Goal: Task Accomplishment & Management: Manage account settings

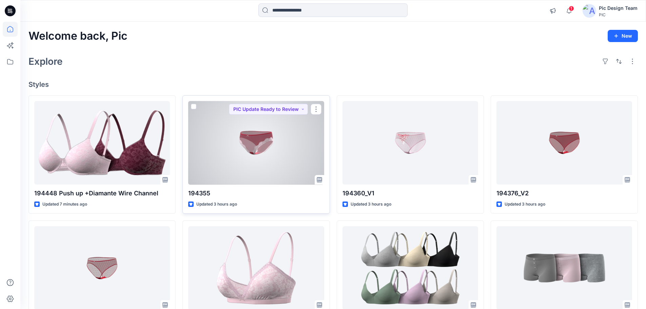
click at [238, 149] on div at bounding box center [256, 143] width 136 height 84
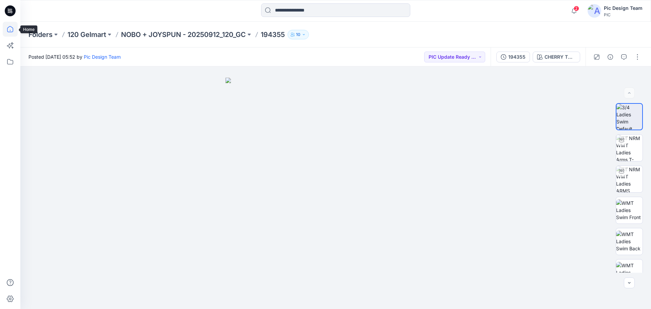
click at [10, 29] on icon at bounding box center [10, 29] width 15 height 15
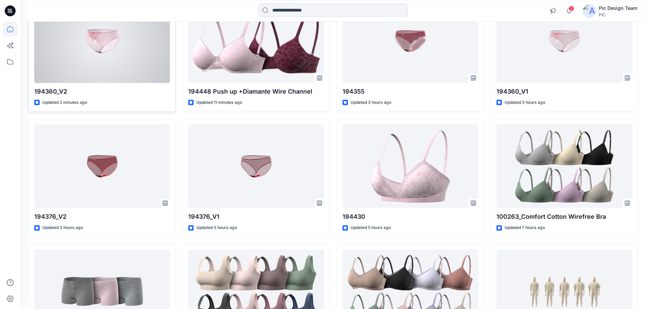
scroll to position [34, 0]
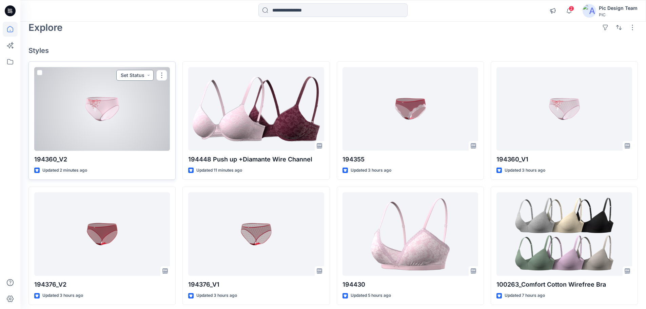
click at [145, 76] on button "Set Status" at bounding box center [134, 75] width 37 height 11
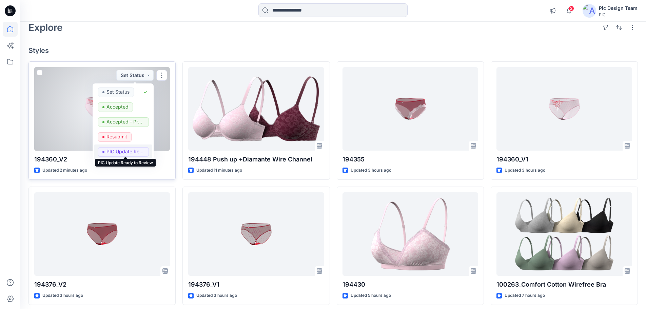
click at [117, 151] on p "PIC Update Ready to Review" at bounding box center [126, 151] width 38 height 9
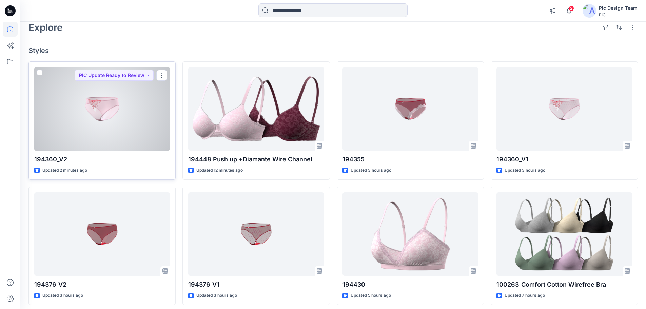
click at [114, 116] on div at bounding box center [102, 109] width 136 height 84
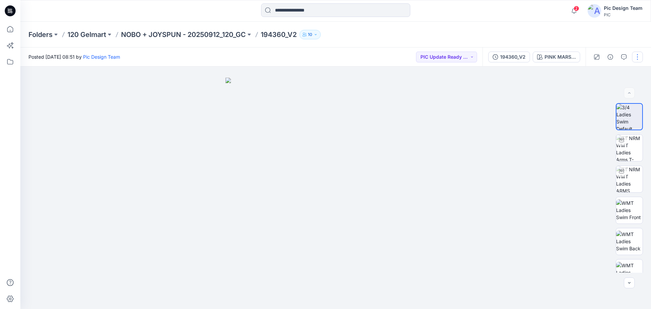
click at [635, 57] on button "button" at bounding box center [637, 57] width 11 height 11
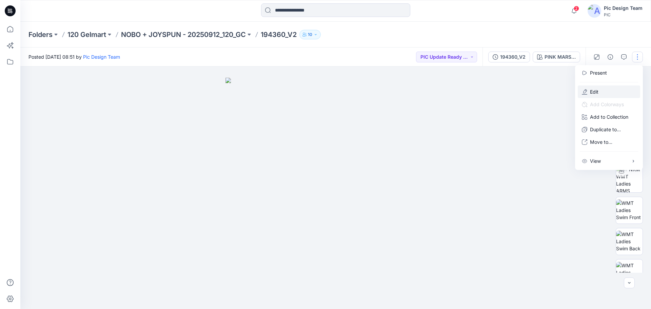
click at [600, 91] on button "Edit" at bounding box center [609, 92] width 62 height 13
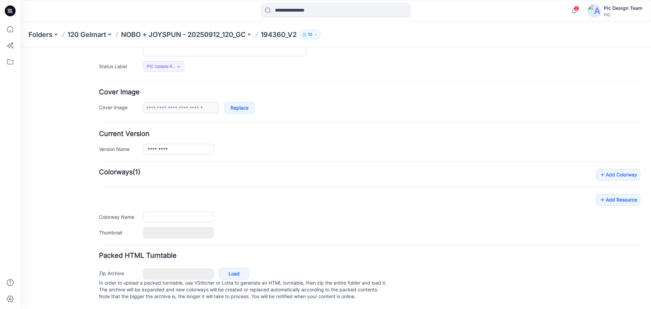
type input "*********"
type input "**********"
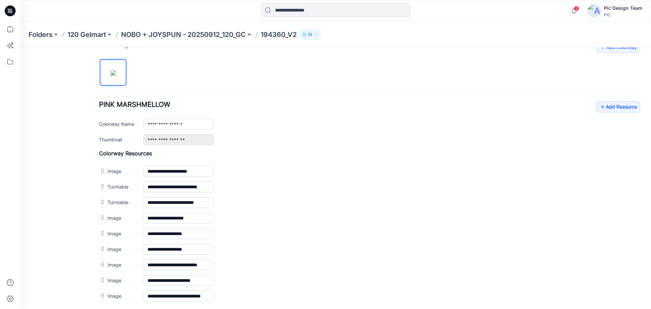
scroll to position [121, 0]
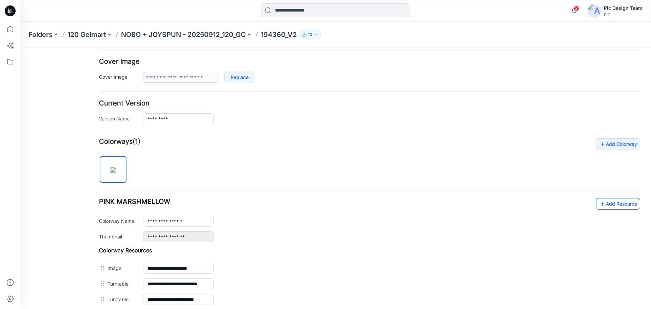
click at [616, 204] on link "Add Resource" at bounding box center [619, 204] width 44 height 12
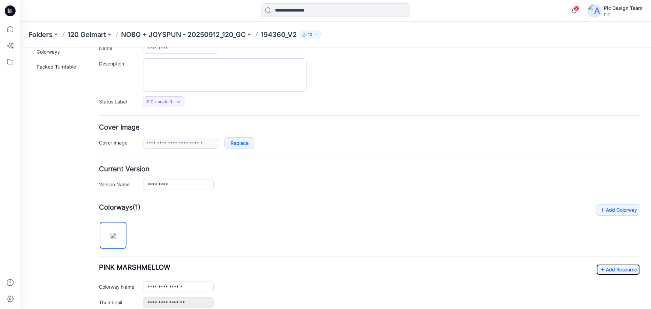
scroll to position [0, 0]
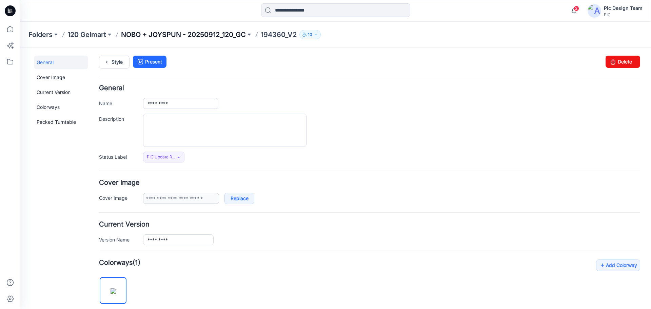
click at [213, 34] on p "NOBO + JOYSPUN - 20250912_120_GC" at bounding box center [183, 35] width 125 height 10
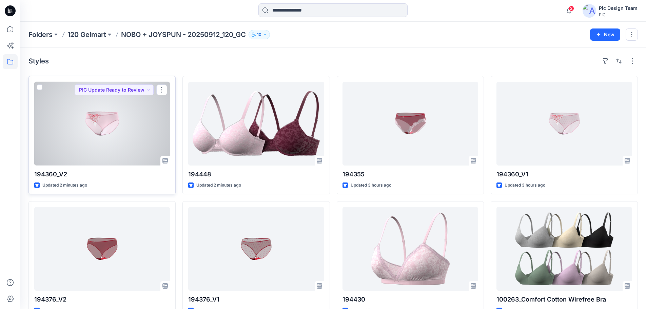
click at [80, 134] on div at bounding box center [102, 124] width 136 height 84
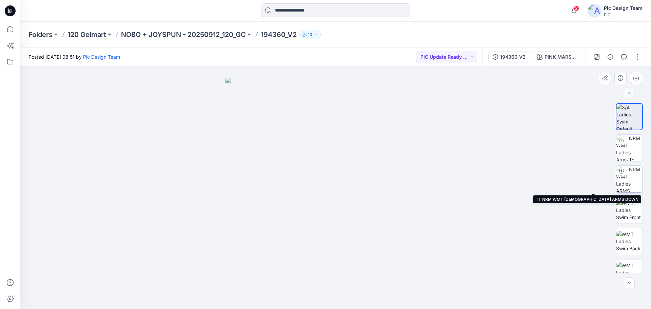
click at [630, 184] on img at bounding box center [630, 179] width 26 height 26
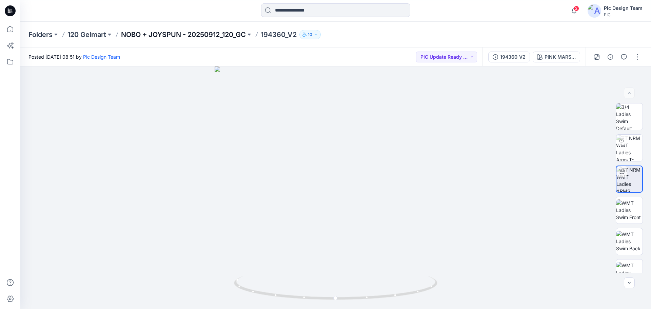
click at [150, 35] on p "NOBO + JOYSPUN - 20250912_120_GC" at bounding box center [183, 35] width 125 height 10
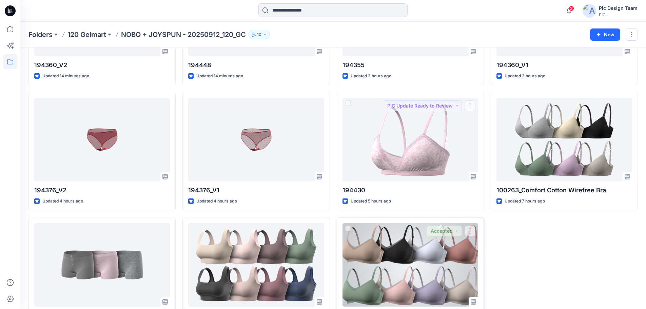
scroll to position [136, 0]
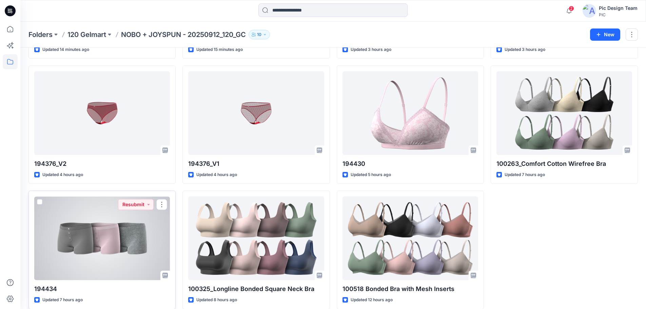
click at [121, 227] on div at bounding box center [102, 238] width 136 height 84
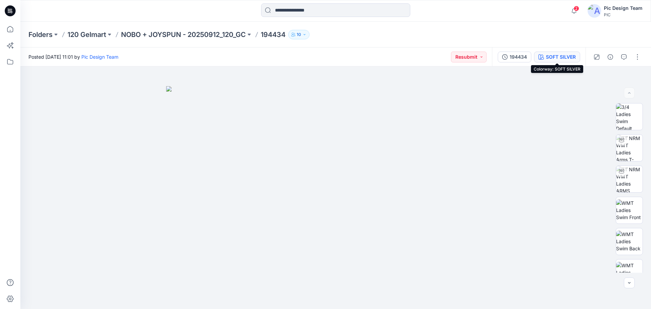
click at [555, 56] on div "SOFT SILVER" at bounding box center [561, 56] width 30 height 7
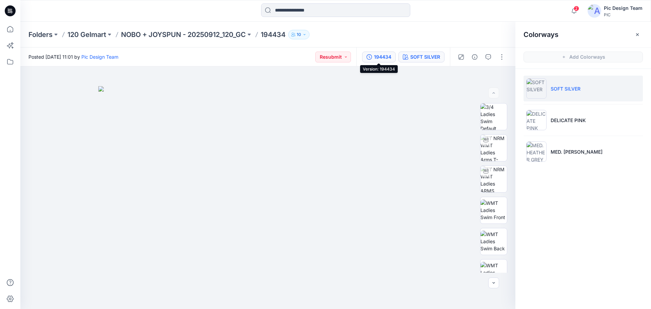
click at [372, 53] on button "194434" at bounding box center [379, 57] width 34 height 11
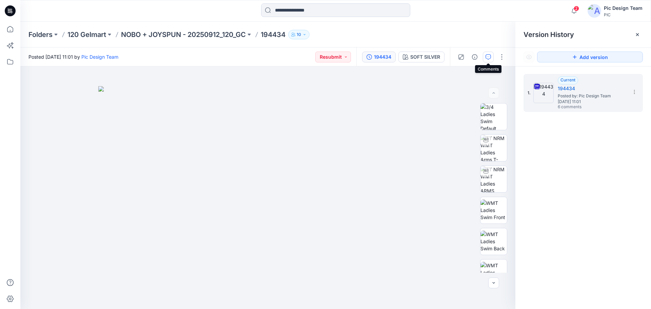
click at [494, 57] on button "button" at bounding box center [488, 57] width 11 height 11
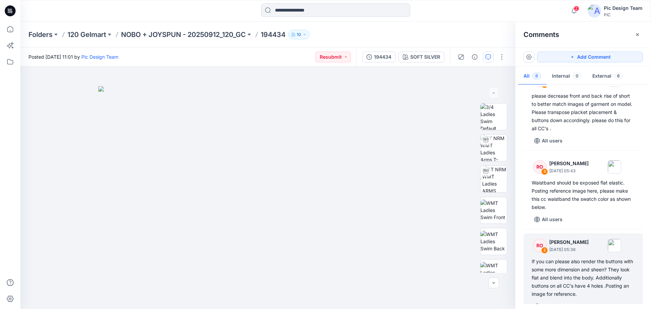
scroll to position [246, 0]
